Goal: Task Accomplishment & Management: Manage account settings

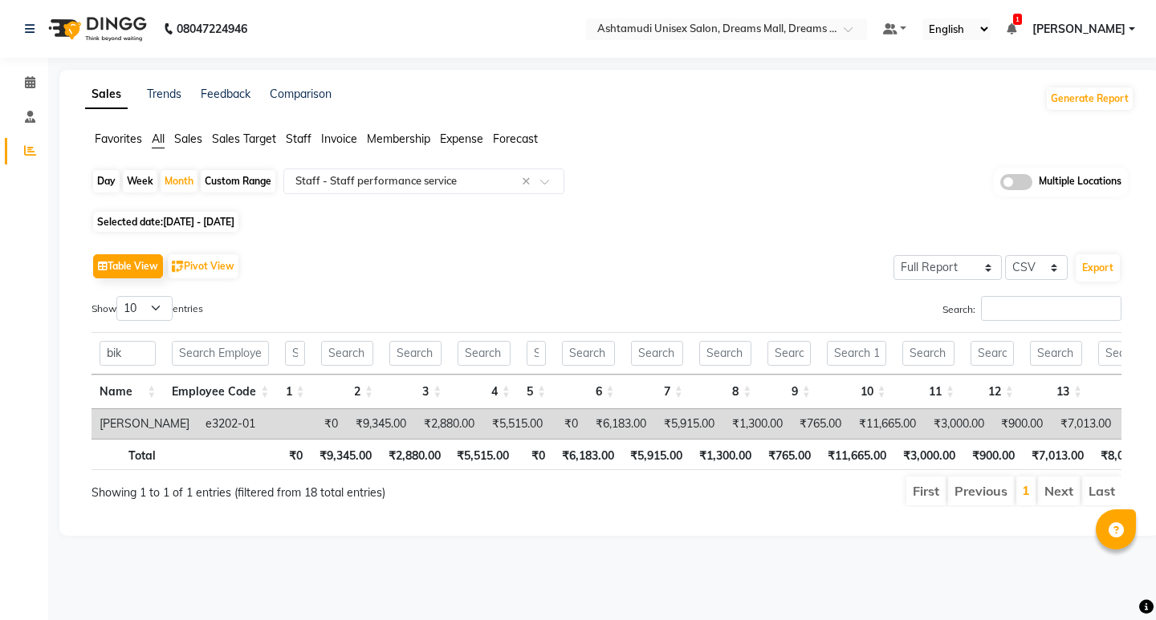
select select "full_report"
select select "csv"
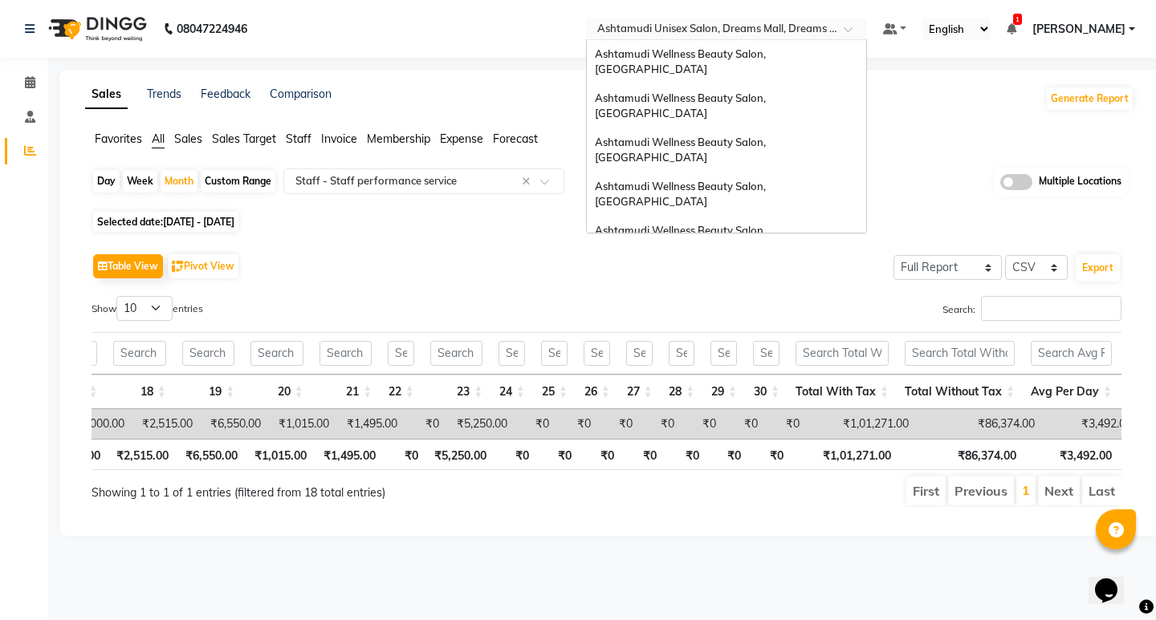
click at [827, 30] on input "text" at bounding box center [710, 30] width 233 height 16
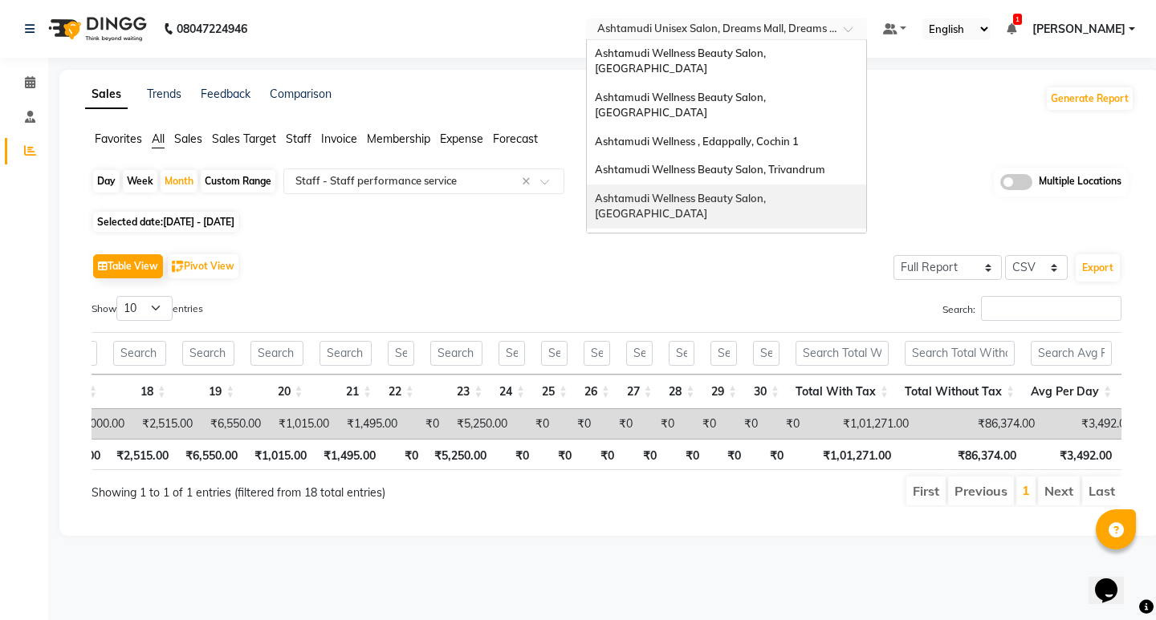
scroll to position [170, 0]
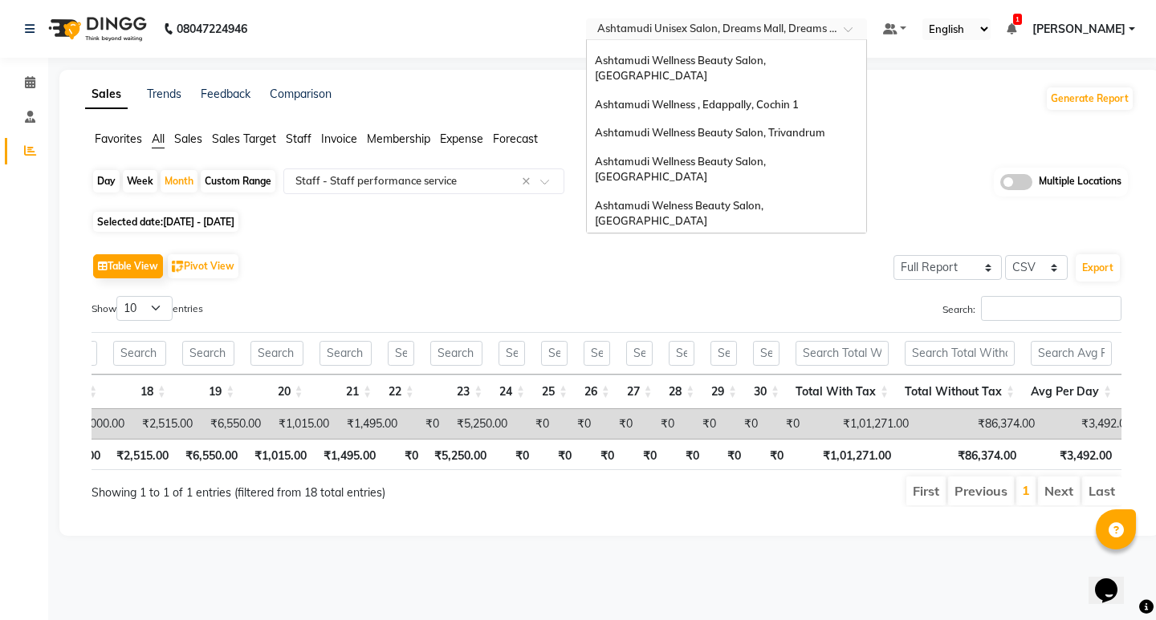
click at [768, 243] on span "Ashtamudi Wellness Beauty Salon, [GEOGRAPHIC_DATA]" at bounding box center [681, 257] width 173 height 29
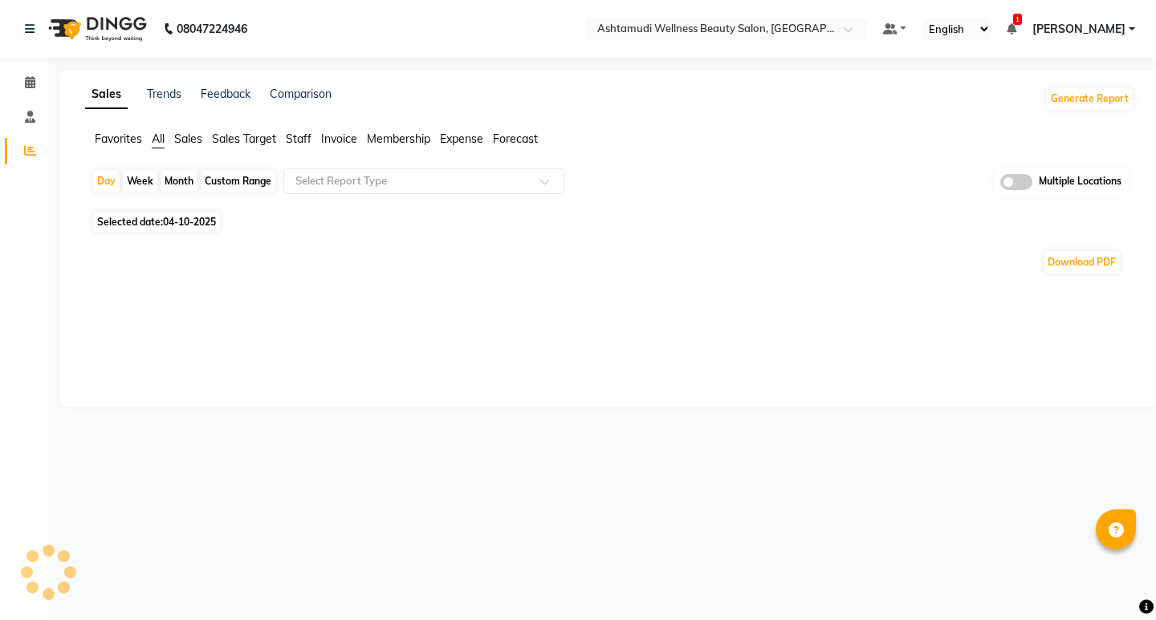
select select "en"
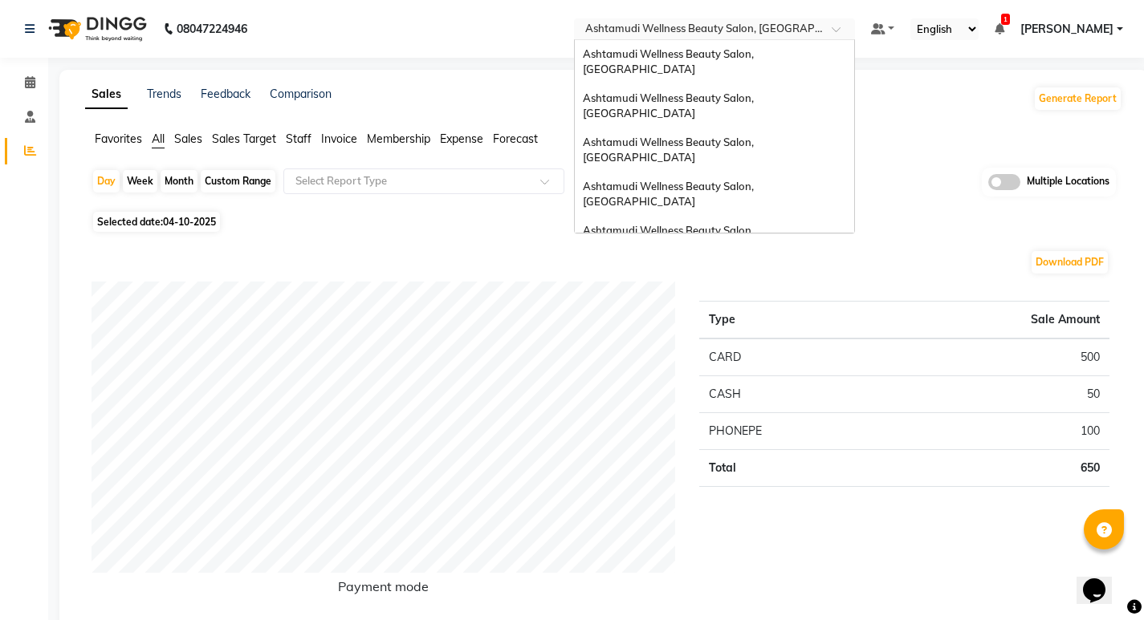
click at [759, 18] on div "Select Location × Ashtamudi Wellness Beauty Salon, Cochin" at bounding box center [714, 29] width 281 height 22
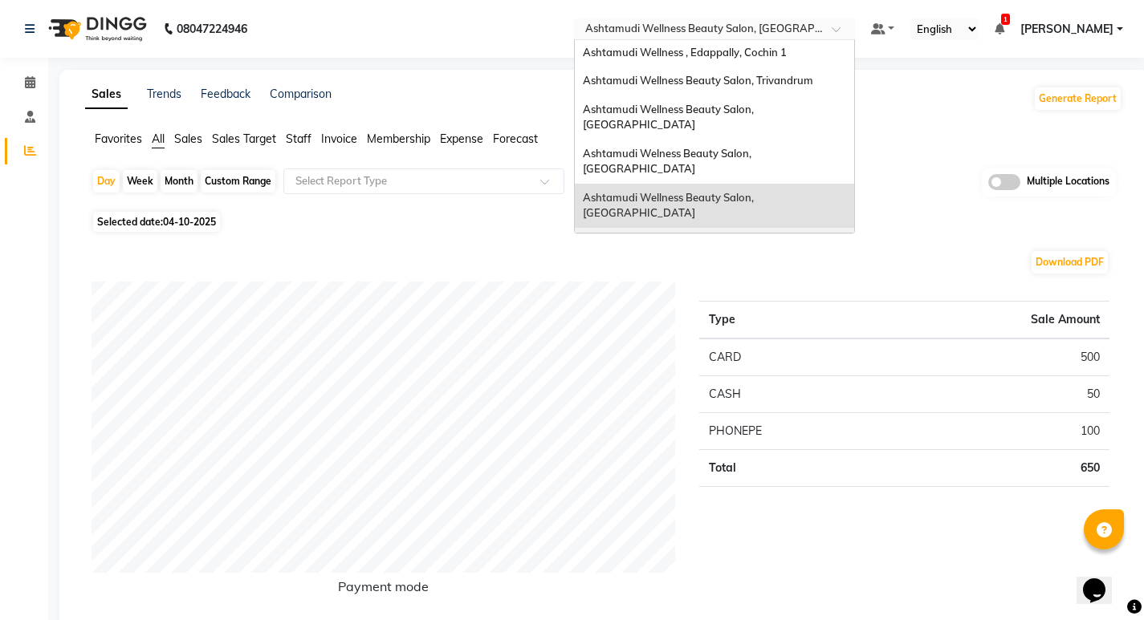
scroll to position [250, 0]
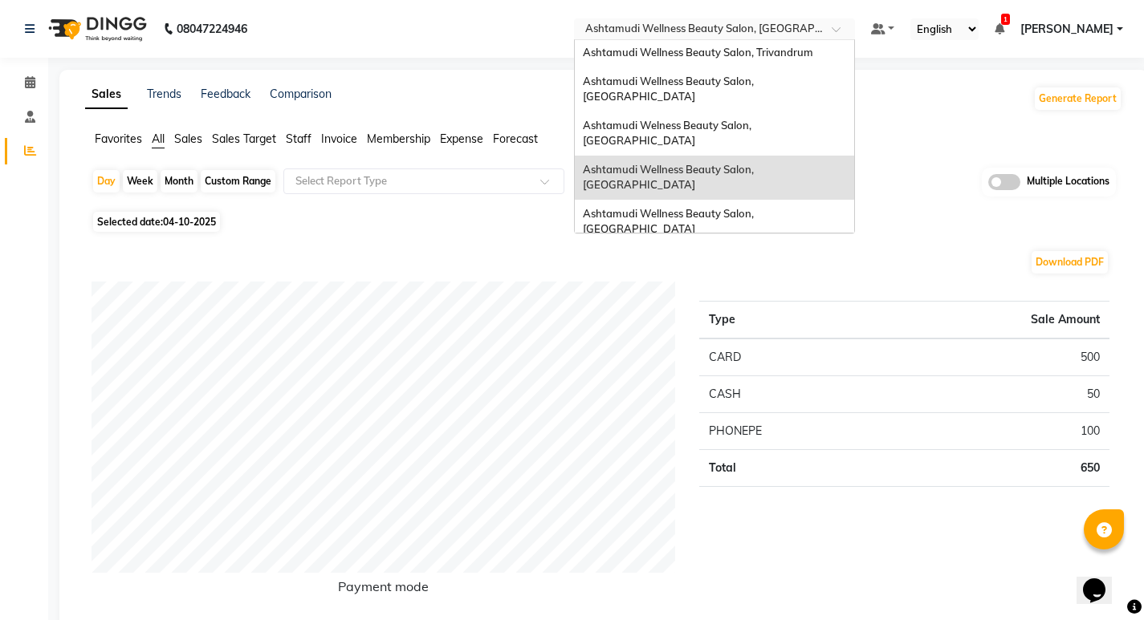
click at [784, 368] on span "Ashtamudi Unisex Salon, Dreams Mall, Dreams Mall Kottiyam" at bounding box center [710, 382] width 254 height 29
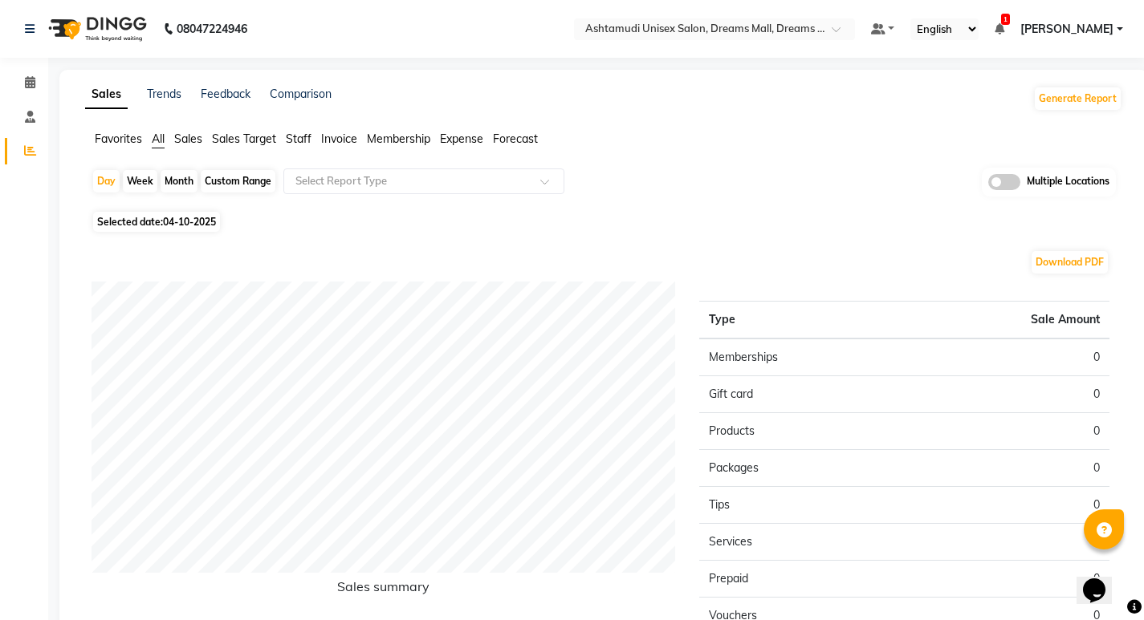
click at [189, 222] on span "04-10-2025" at bounding box center [189, 222] width 53 height 12
select select "10"
select select "2025"
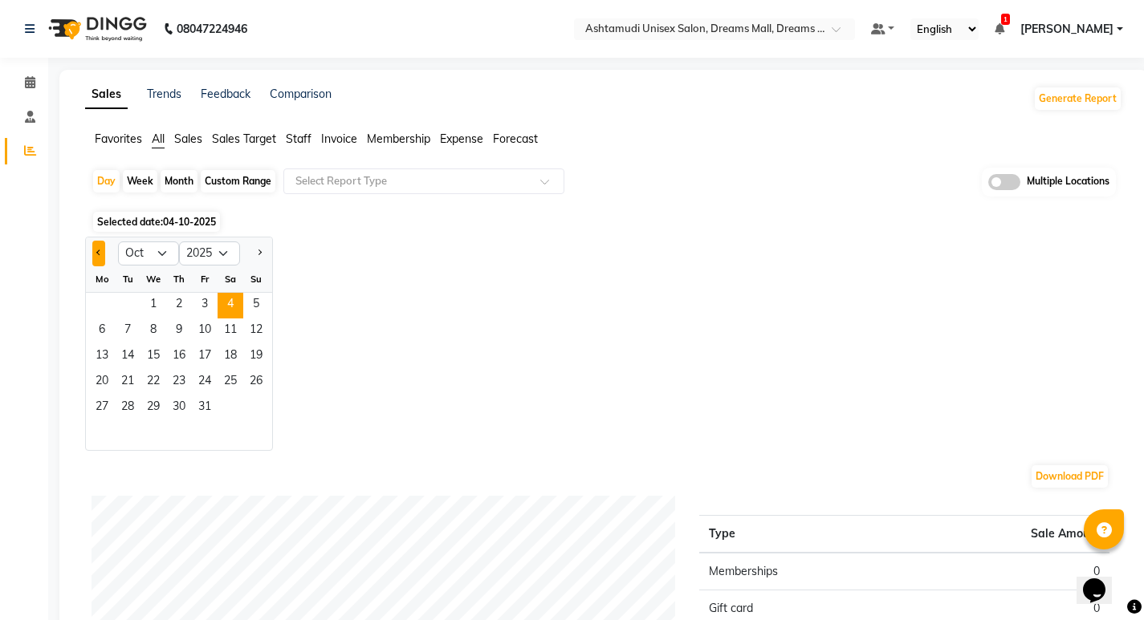
click at [96, 255] on button "Previous month" at bounding box center [98, 254] width 13 height 26
select select "9"
click at [102, 298] on span "1" at bounding box center [102, 306] width 26 height 26
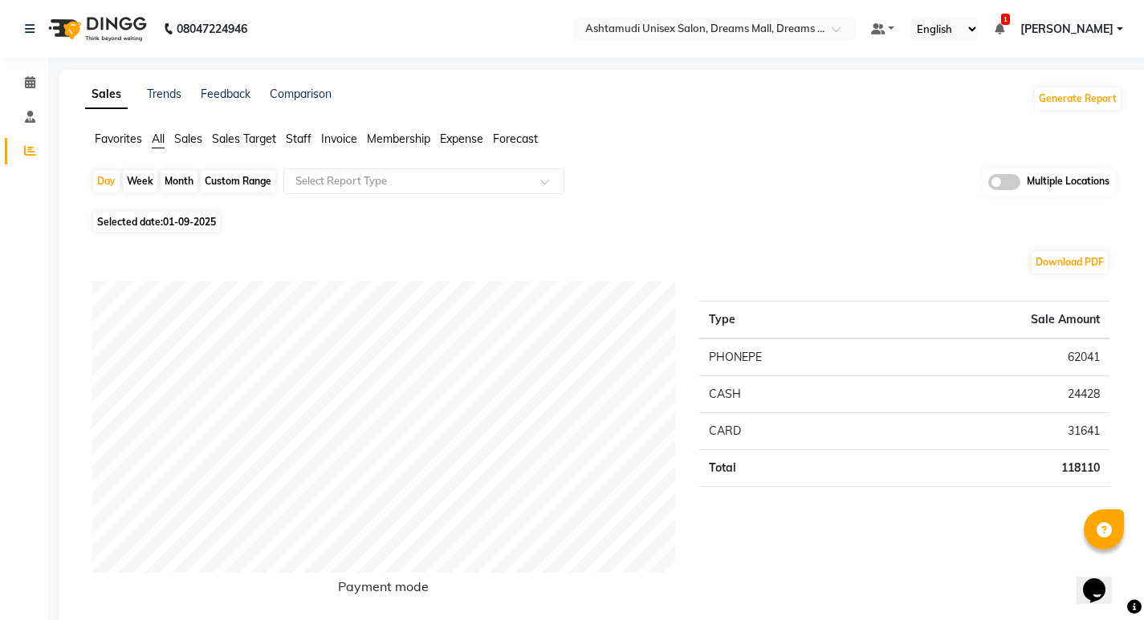
click at [299, 139] on span "Staff" at bounding box center [299, 139] width 26 height 14
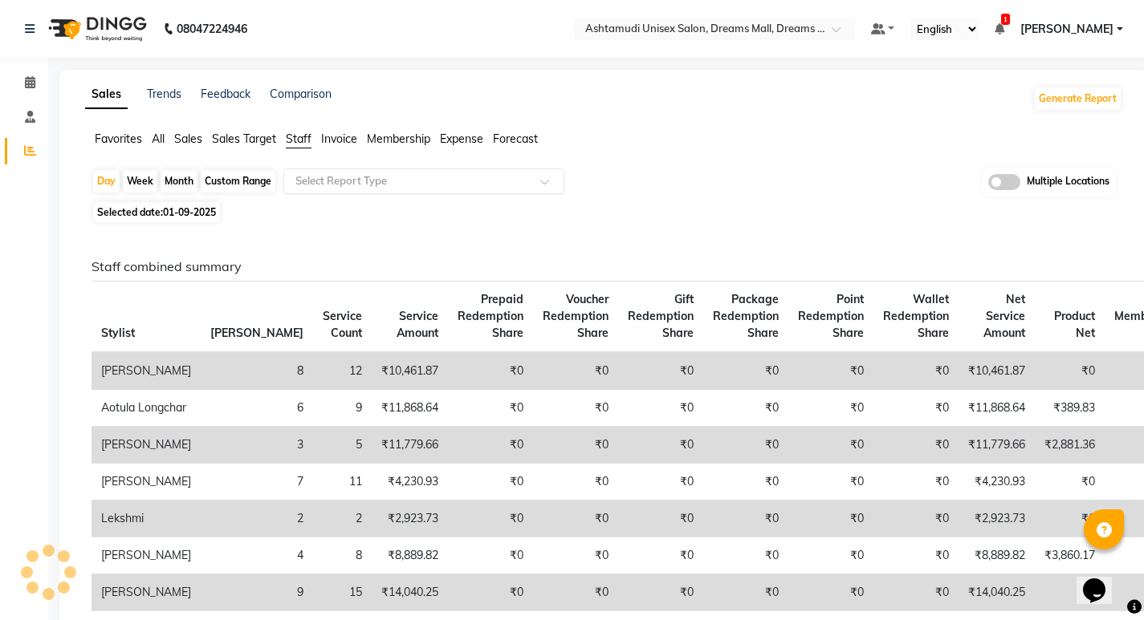
click at [333, 185] on input "text" at bounding box center [407, 181] width 231 height 16
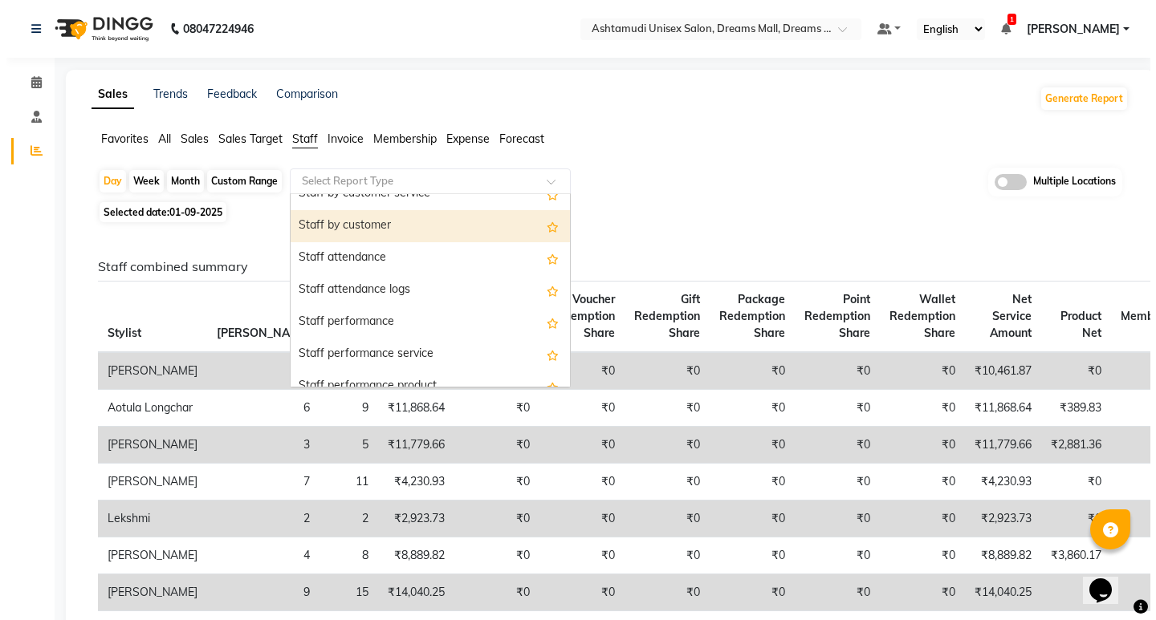
scroll to position [241, 0]
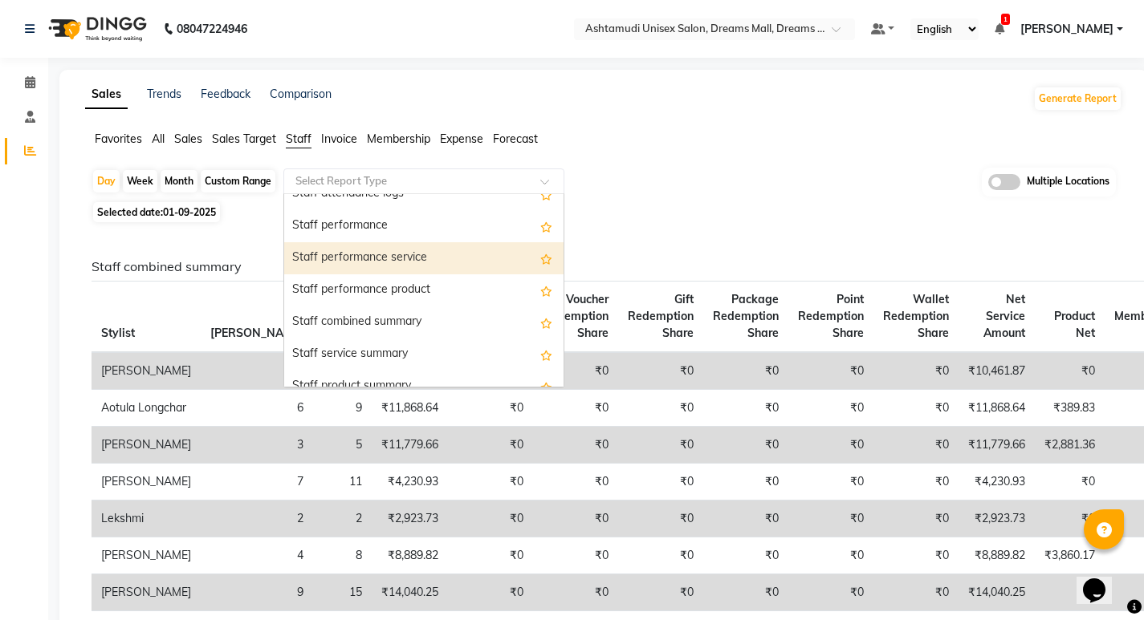
click at [375, 258] on div "Staff performance service" at bounding box center [423, 258] width 279 height 32
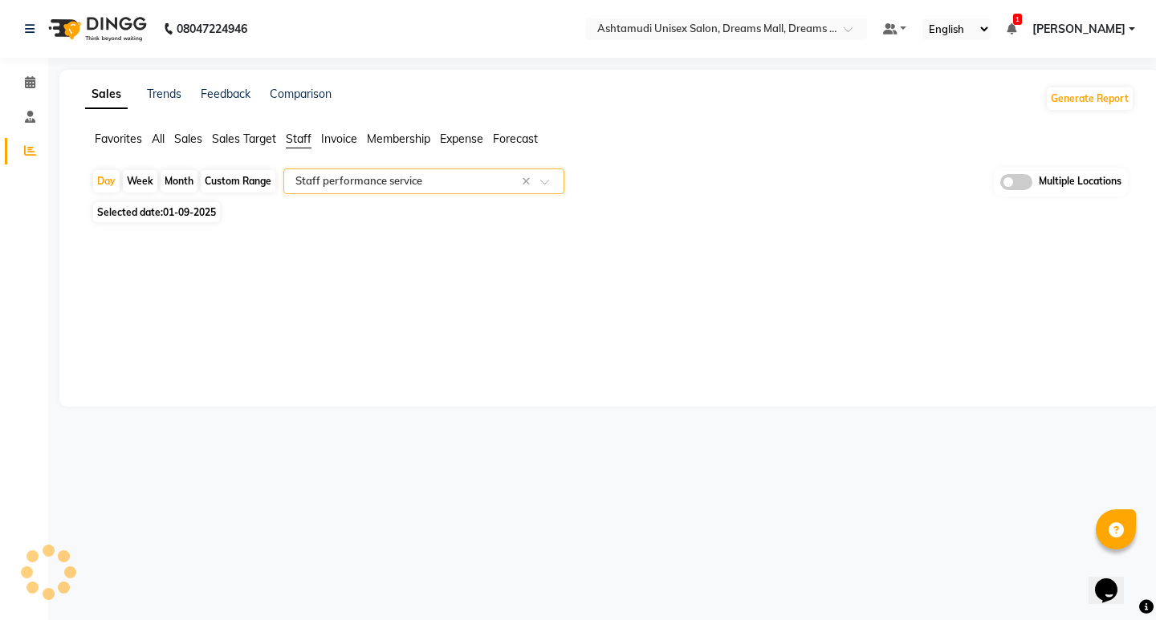
select select "full_report"
select select "csv"
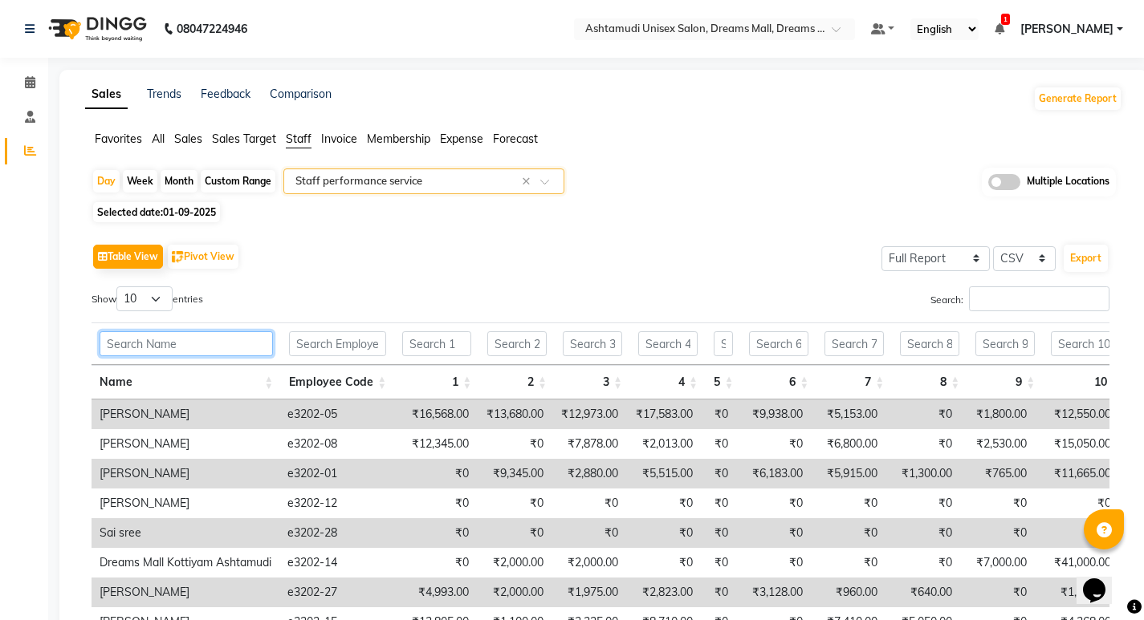
click at [217, 344] on input "text" at bounding box center [186, 343] width 173 height 25
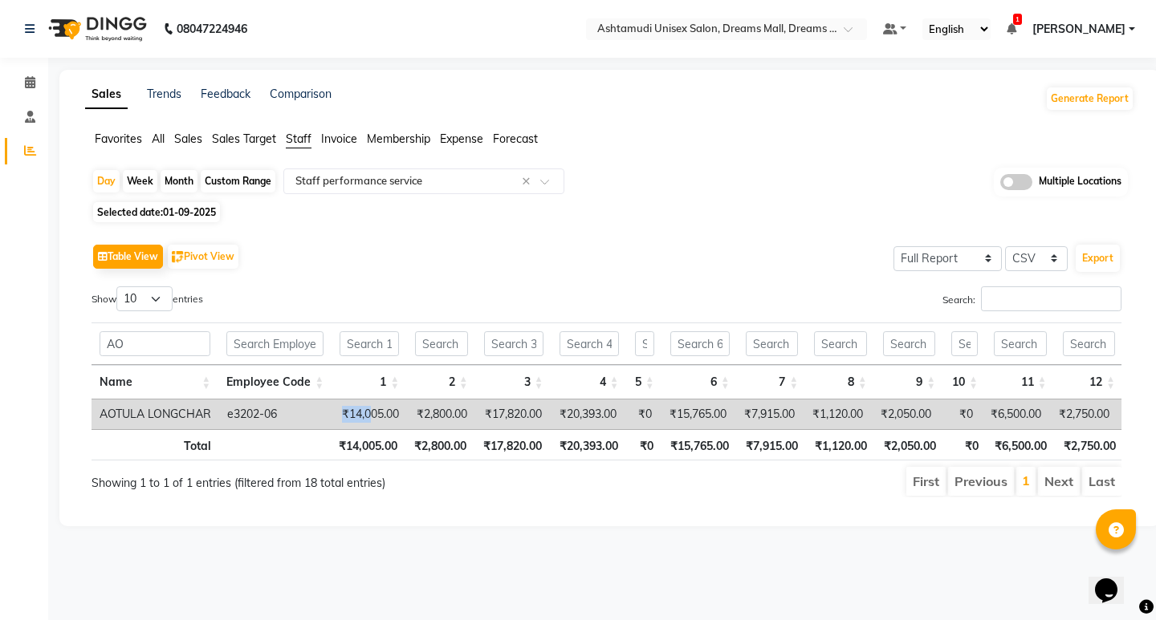
drag, startPoint x: 316, startPoint y: 426, endPoint x: 370, endPoint y: 423, distance: 53.9
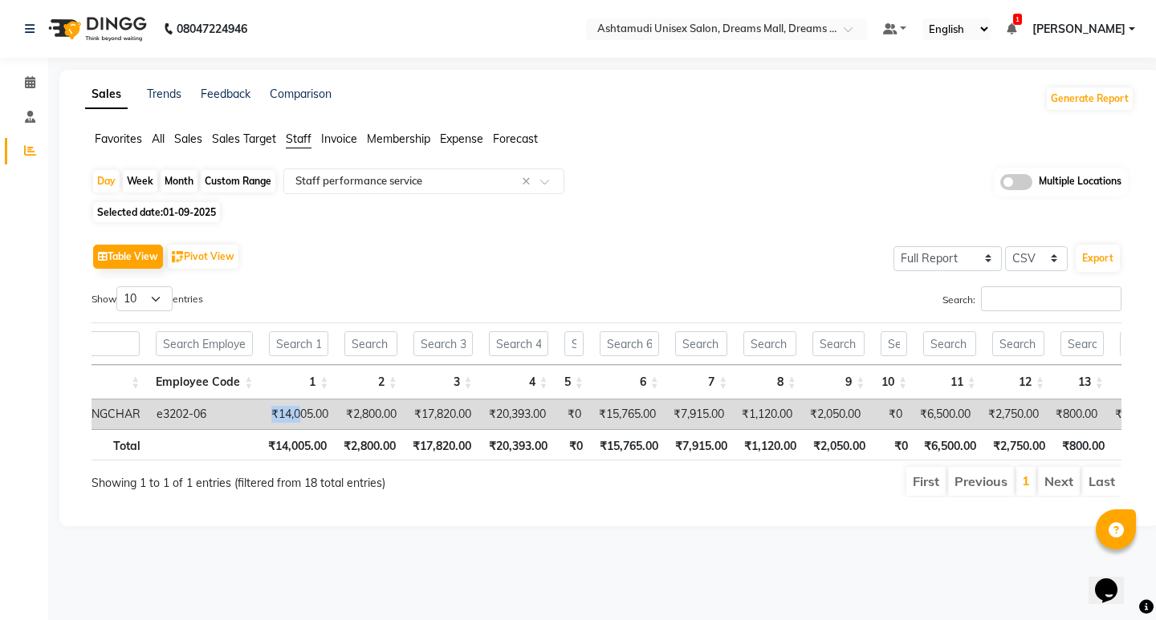
scroll to position [0, 0]
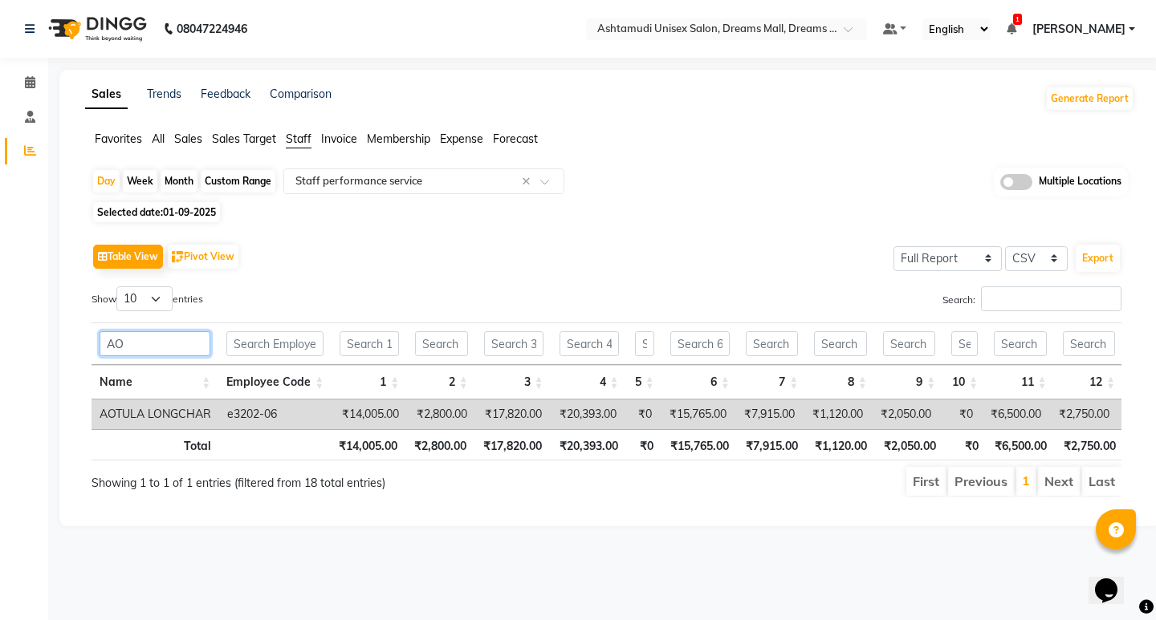
drag, startPoint x: 167, startPoint y: 347, endPoint x: 83, endPoint y: 348, distance: 84.3
click at [83, 348] on div "Table View Pivot View Select Full Report Filtered Report Select CSV PDF Export …" at bounding box center [606, 368] width 1055 height 283
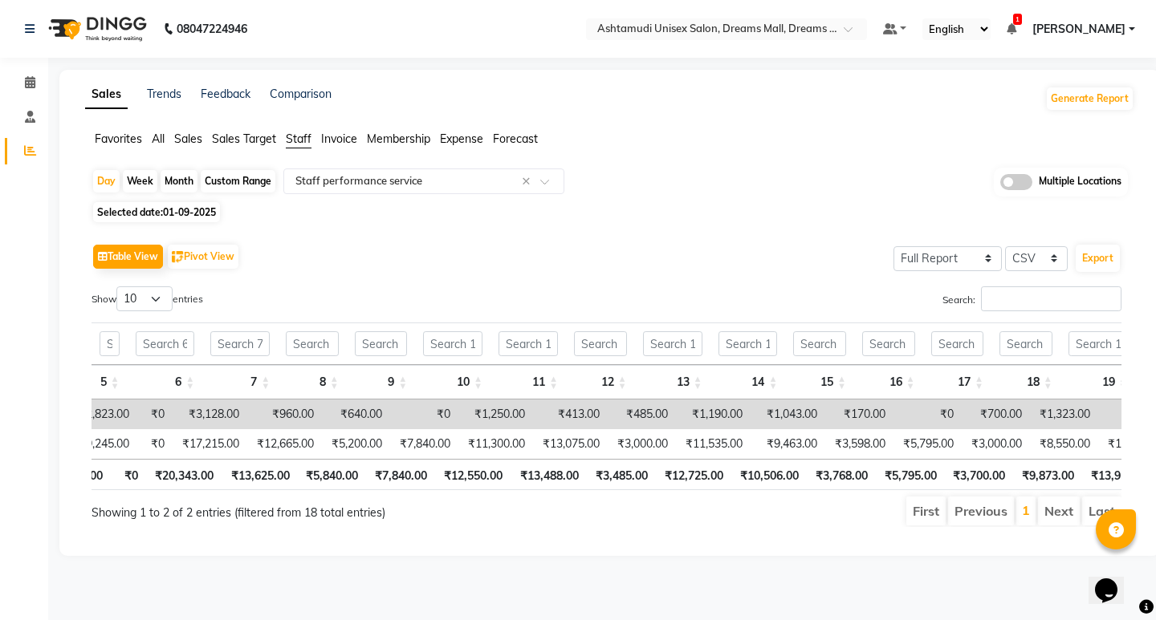
scroll to position [0, 477]
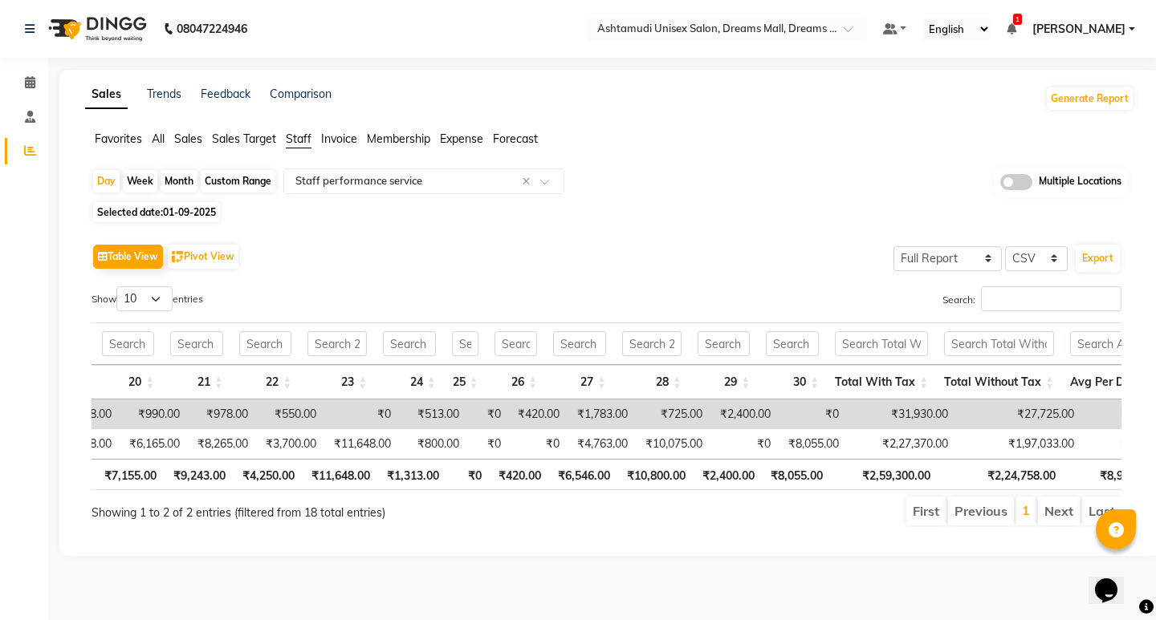
type input "MO"
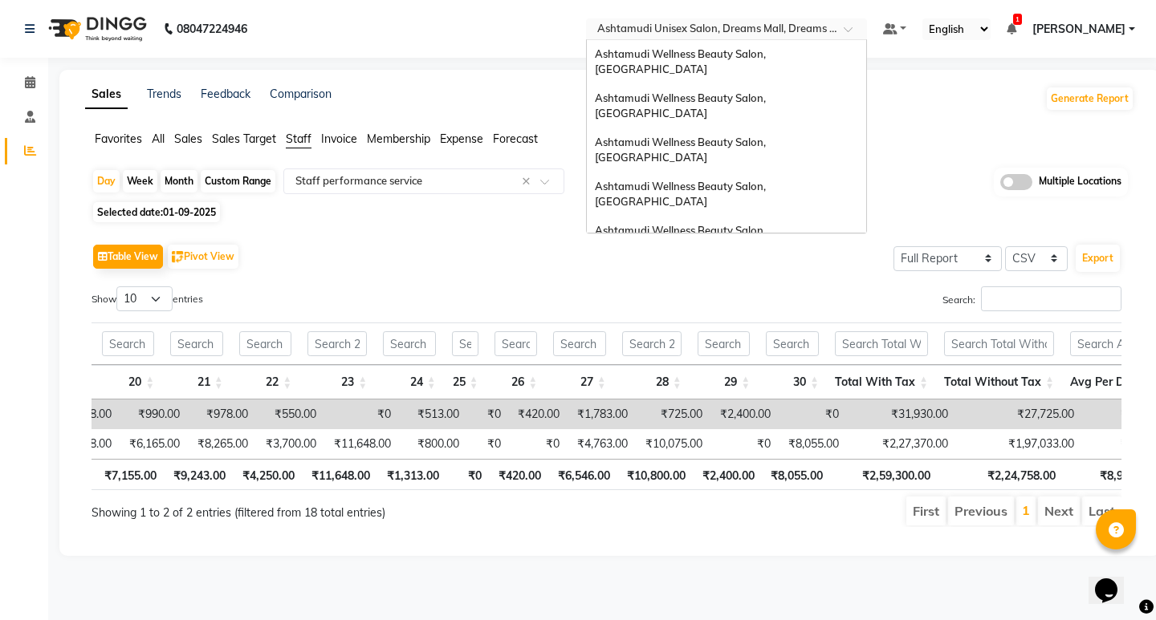
click at [806, 36] on input "text" at bounding box center [710, 30] width 233 height 16
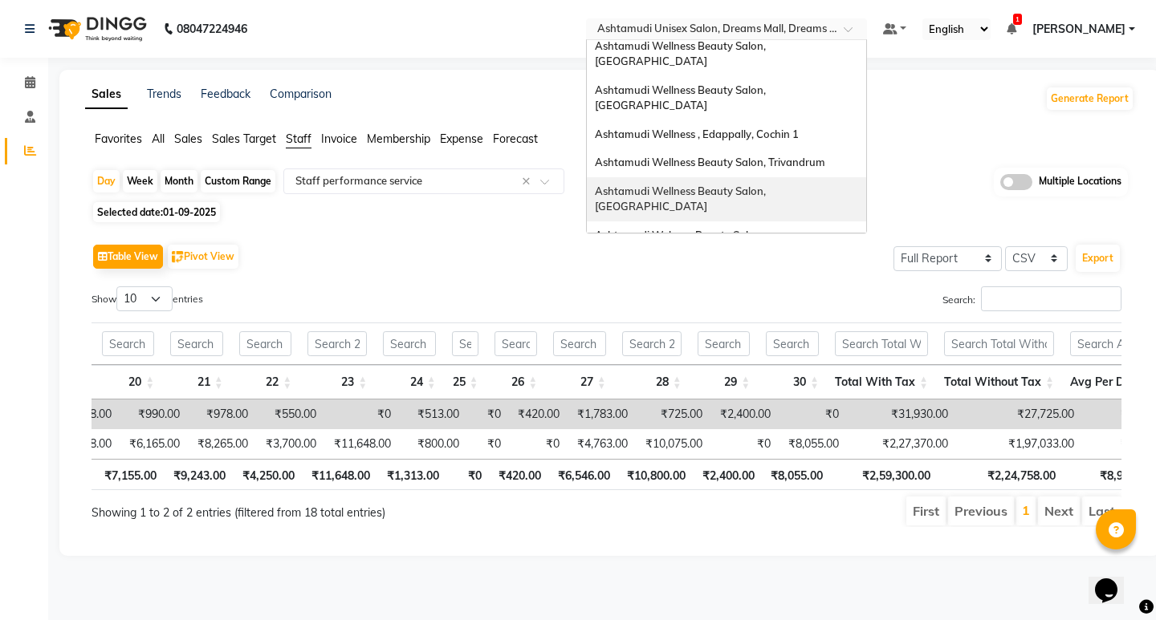
scroll to position [241, 0]
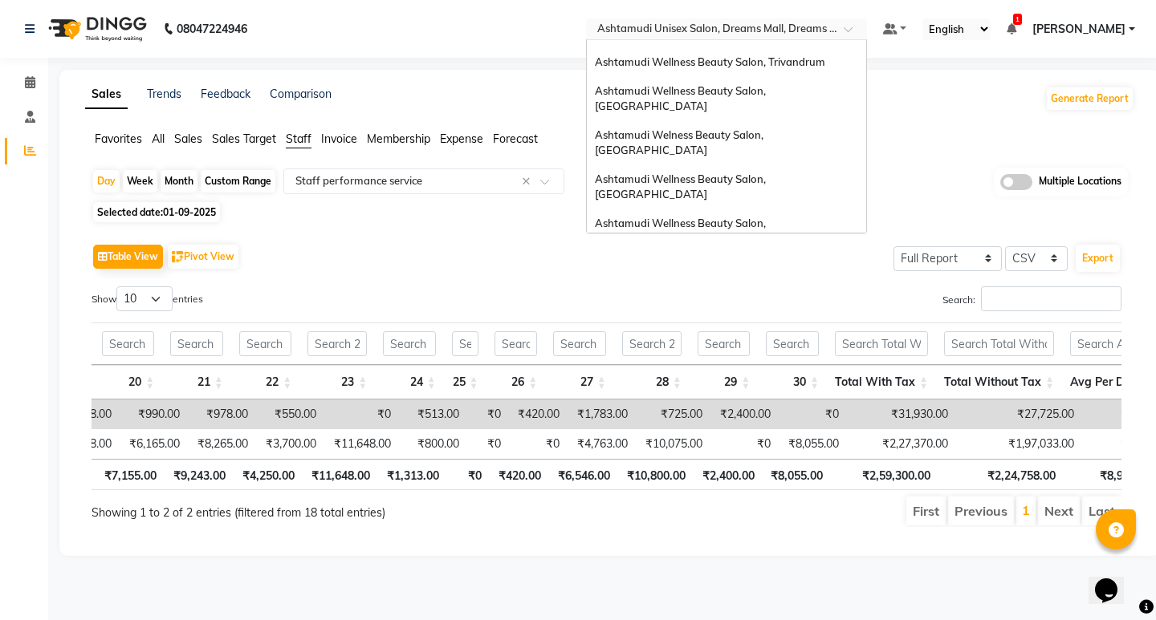
click at [768, 333] on span "Ashtamudi Wellness Beauty Salon, [GEOGRAPHIC_DATA]" at bounding box center [681, 347] width 173 height 29
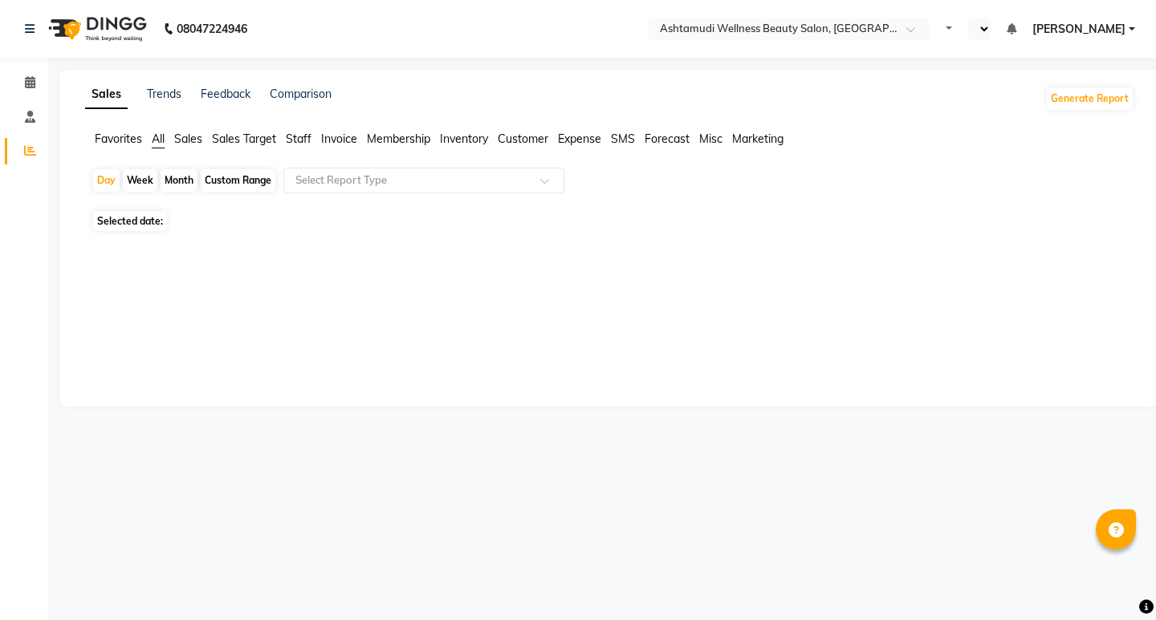
select select "en"
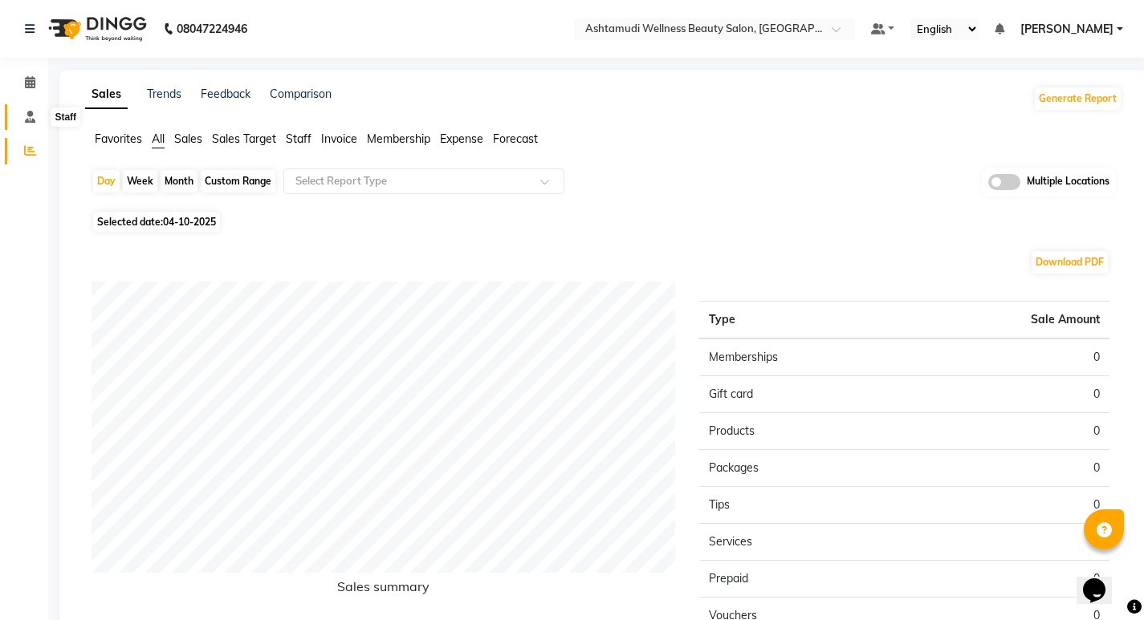
click at [37, 117] on span at bounding box center [30, 117] width 28 height 18
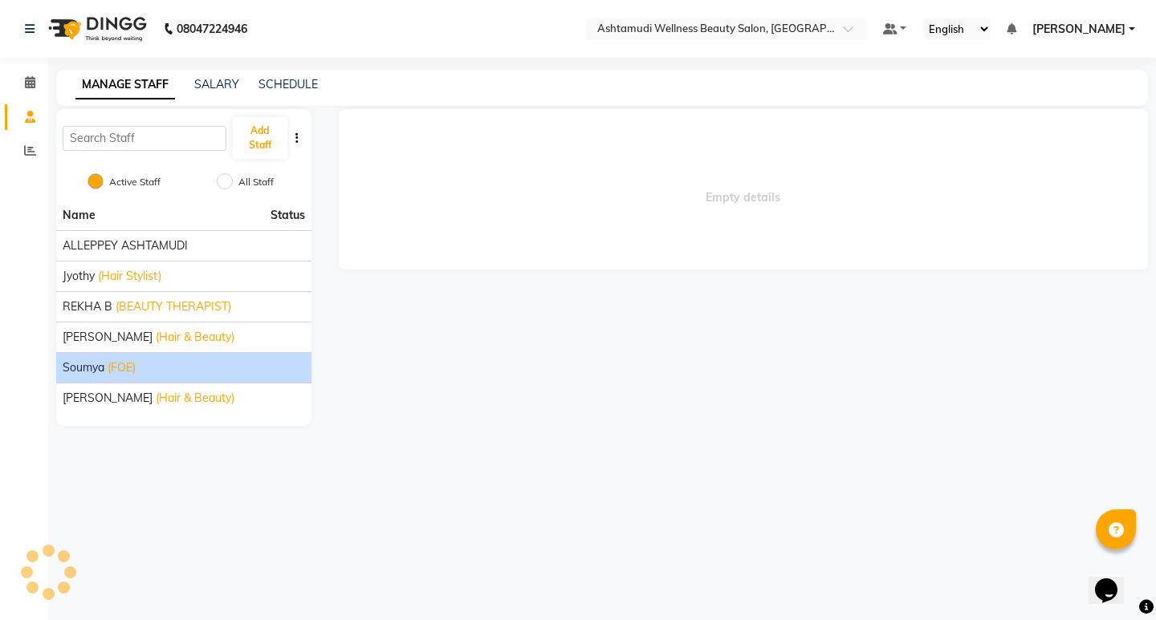
click at [128, 373] on span "(FOE)" at bounding box center [122, 368] width 28 height 17
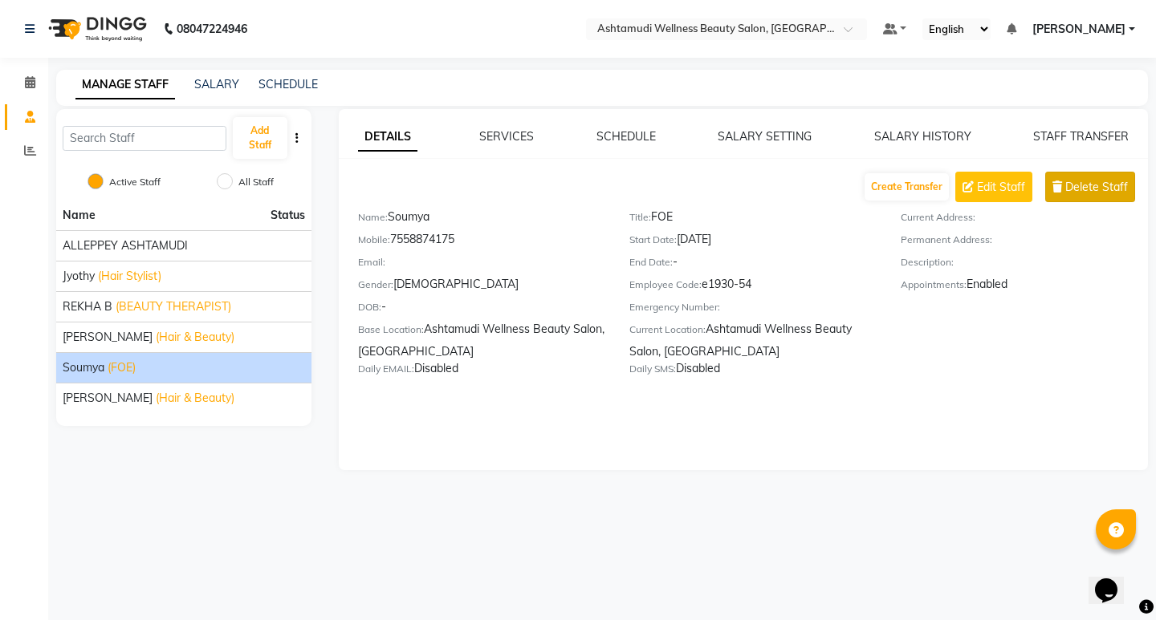
click at [1087, 183] on span "Delete Staff" at bounding box center [1096, 187] width 63 height 17
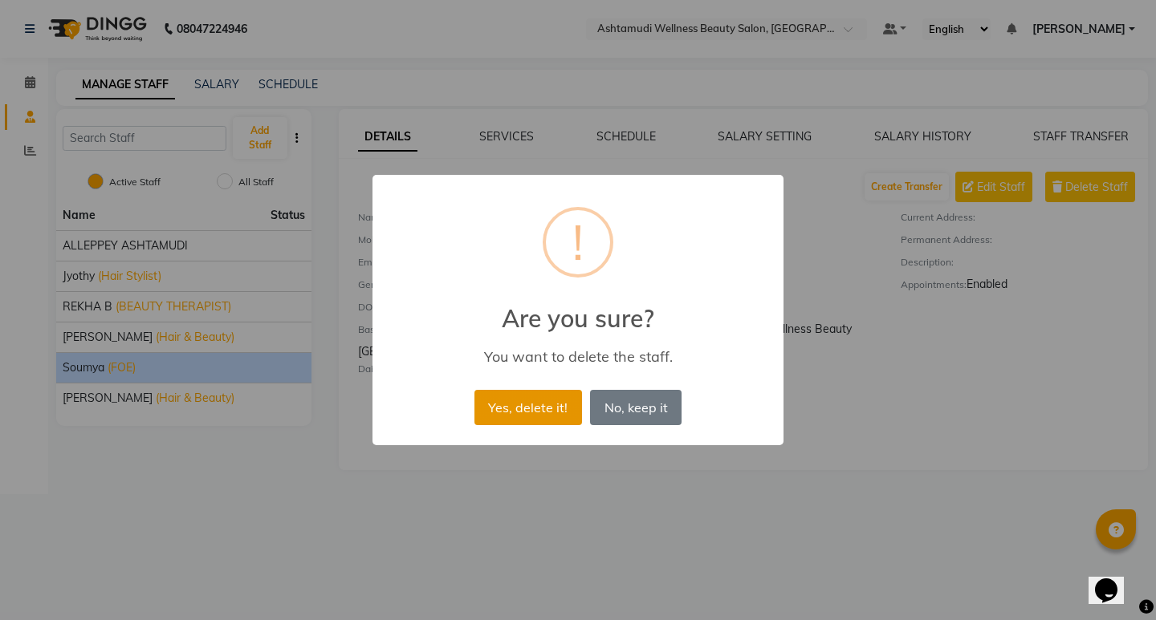
click at [564, 407] on button "Yes, delete it!" at bounding box center [528, 407] width 108 height 35
